Goal: Navigation & Orientation: Find specific page/section

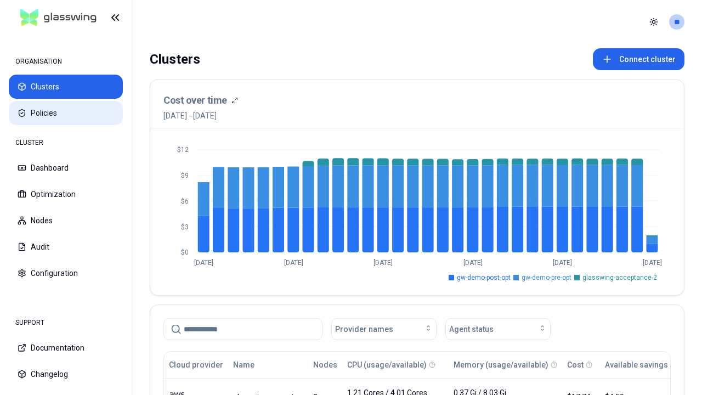
click at [66, 113] on button "Policies" at bounding box center [66, 113] width 114 height 24
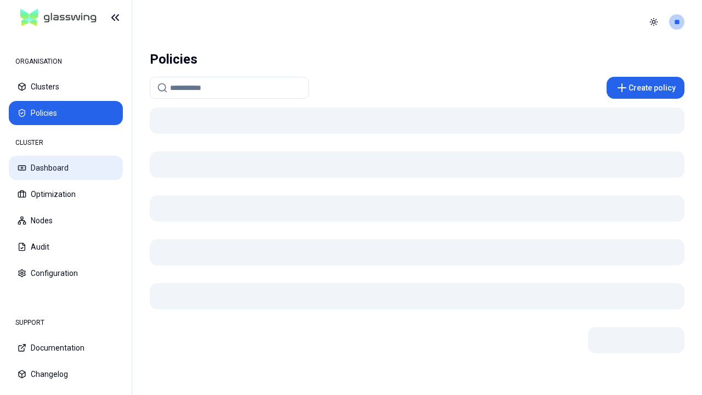
click at [66, 168] on button "Dashboard" at bounding box center [66, 168] width 114 height 24
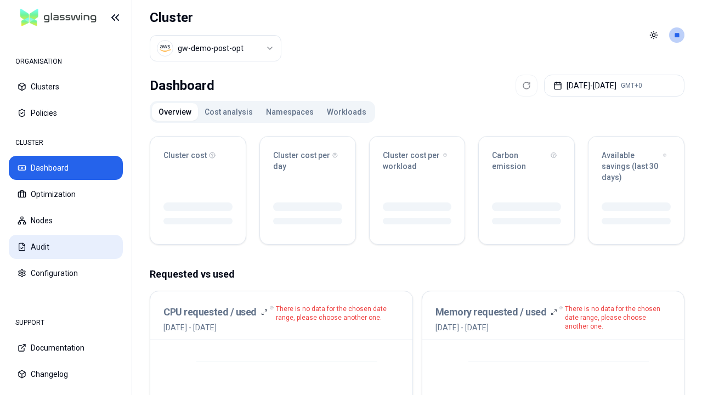
click at [66, 247] on button "Audit" at bounding box center [66, 247] width 114 height 24
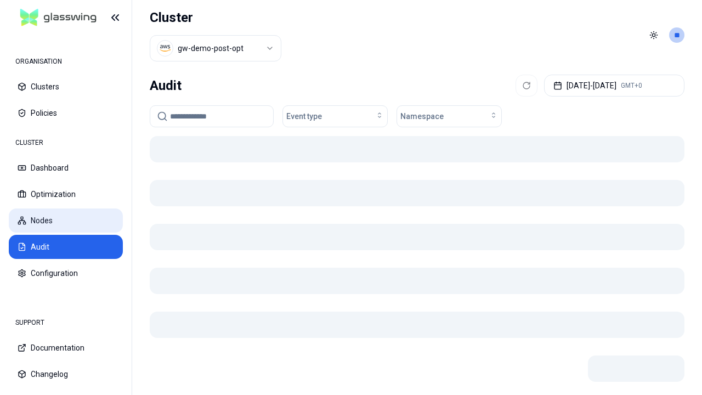
click at [66, 220] on button "Nodes" at bounding box center [66, 220] width 114 height 24
